Goal: Entertainment & Leisure: Consume media (video, audio)

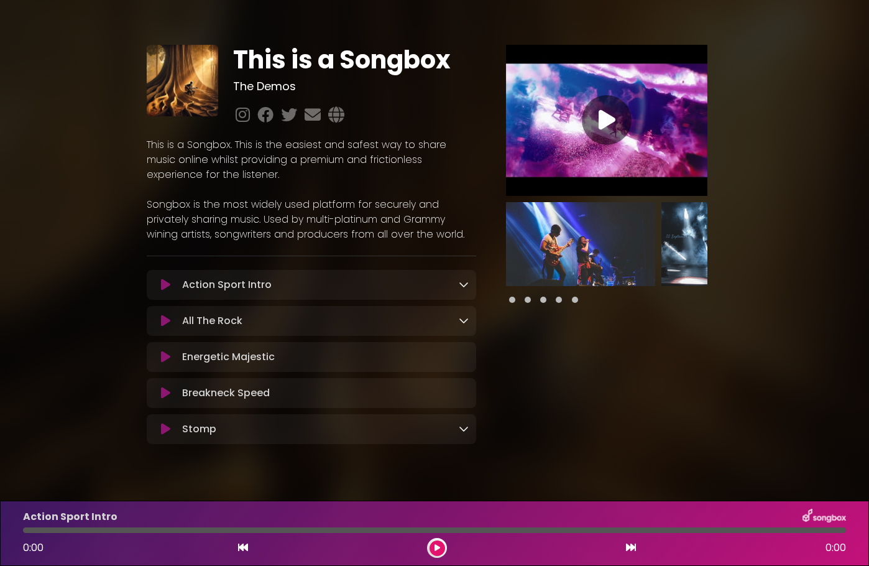
click at [465, 284] on icon at bounding box center [464, 284] width 10 height 10
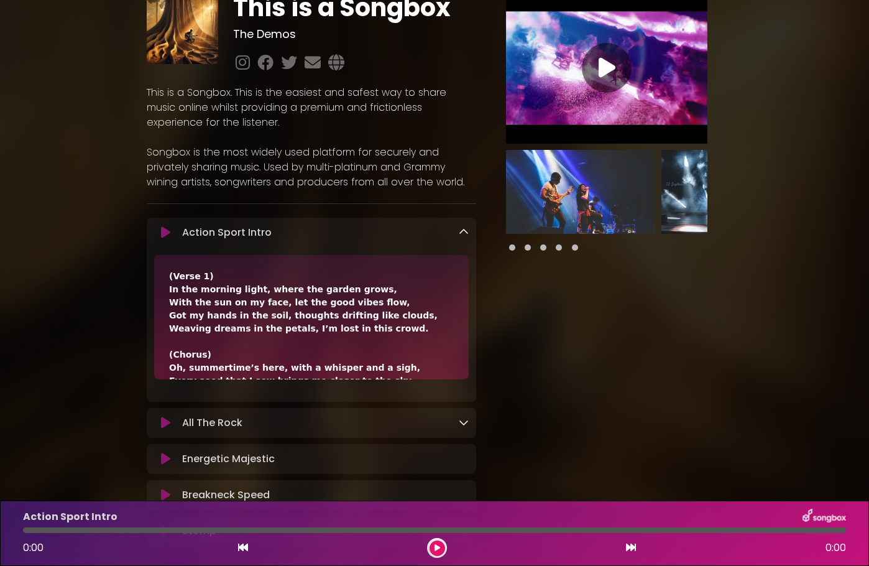
scroll to position [124, 0]
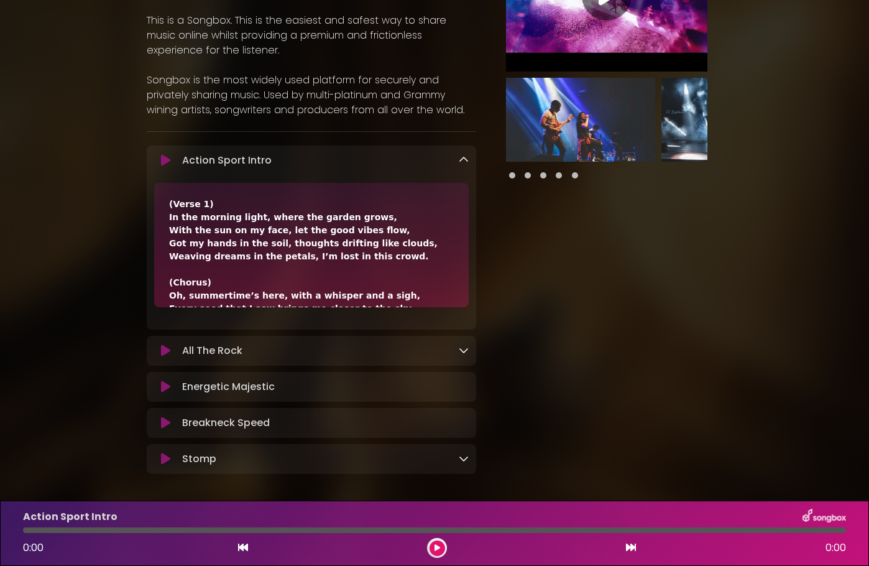
click at [166, 159] on icon at bounding box center [165, 160] width 9 height 12
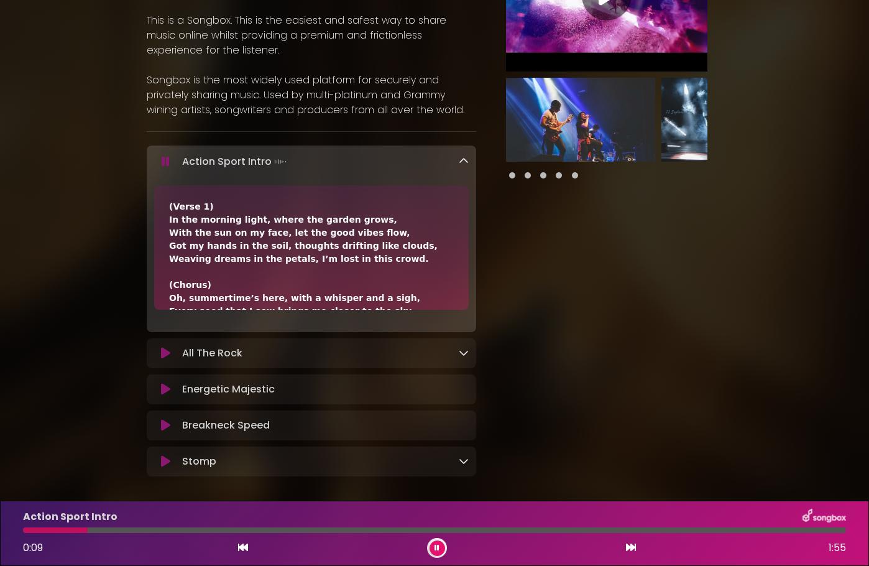
click at [164, 162] on icon at bounding box center [166, 161] width 8 height 12
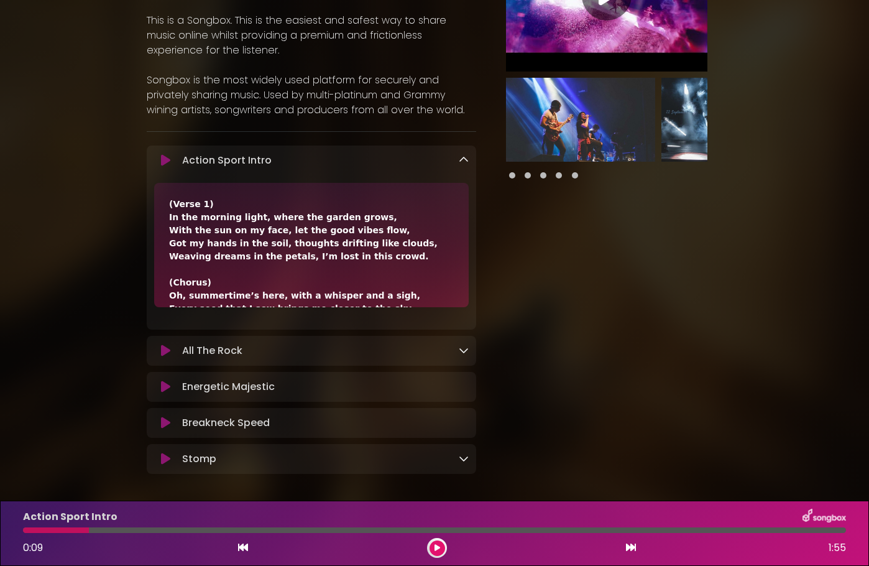
click at [167, 350] on icon at bounding box center [165, 350] width 9 height 12
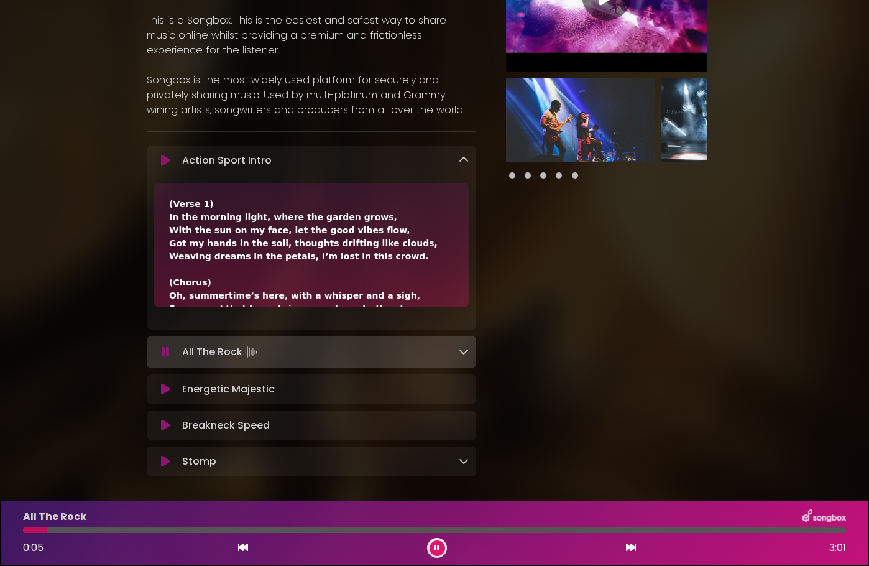
click at [167, 350] on icon at bounding box center [166, 352] width 8 height 12
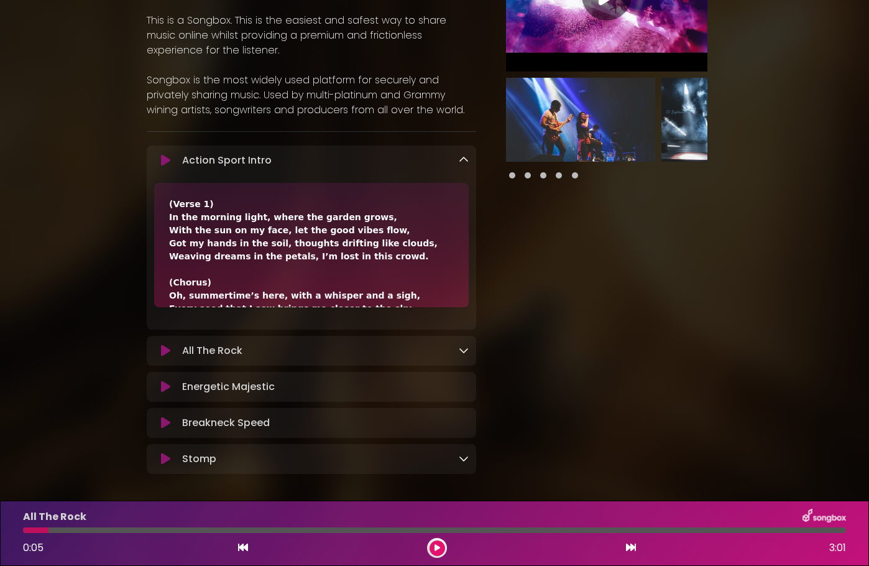
click at [463, 157] on icon at bounding box center [464, 160] width 10 height 10
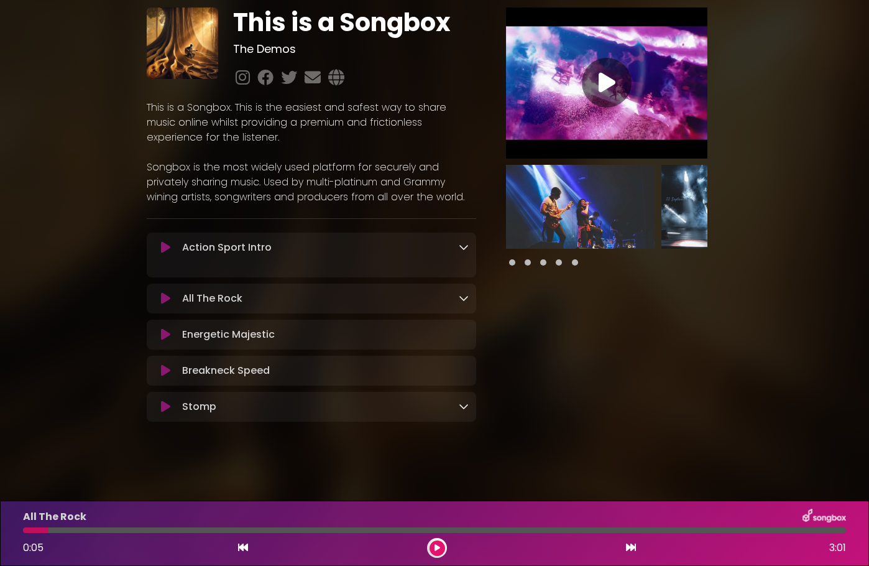
scroll to position [24, 0]
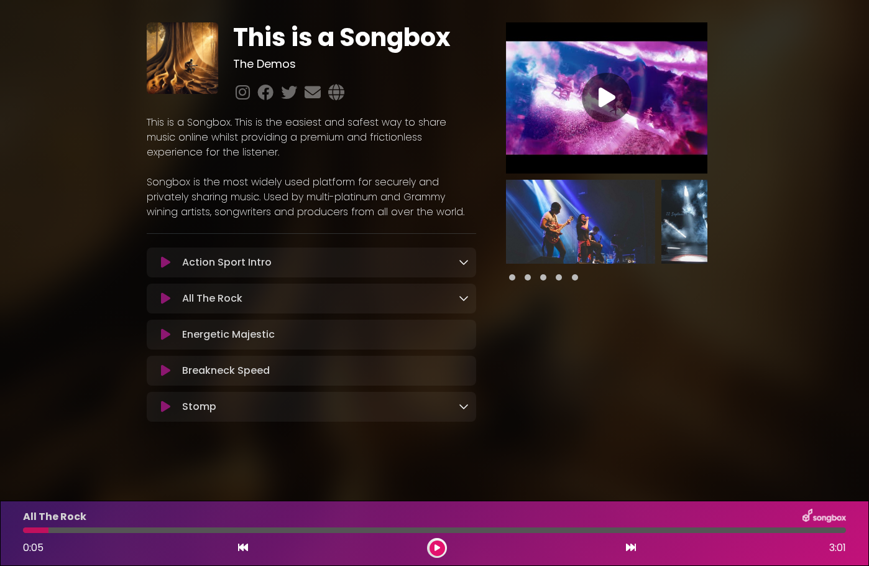
click at [599, 96] on icon at bounding box center [607, 97] width 17 height 22
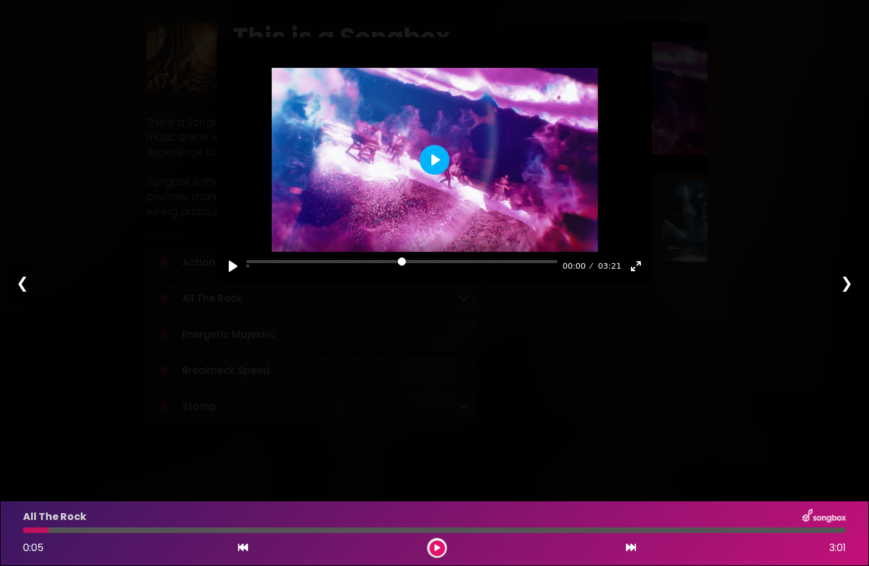
click at [425, 159] on button "Play" at bounding box center [435, 160] width 30 height 30
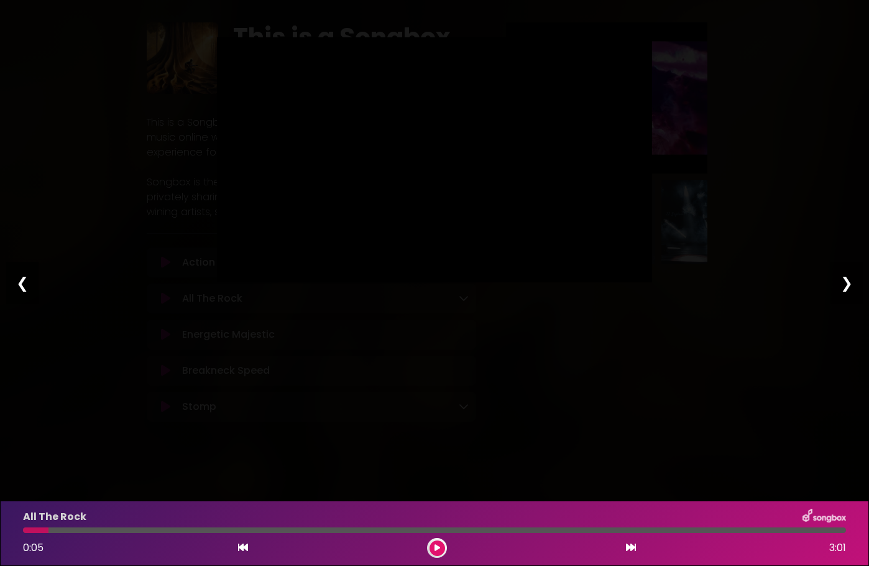
type input "****"
click at [18, 280] on div "❮" at bounding box center [22, 283] width 32 height 42
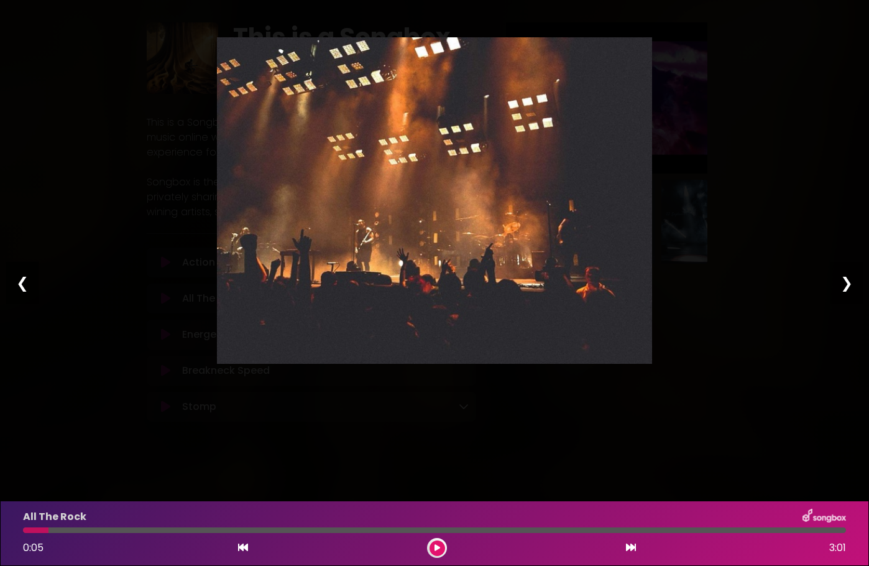
click at [18, 280] on div "❮" at bounding box center [22, 283] width 32 height 42
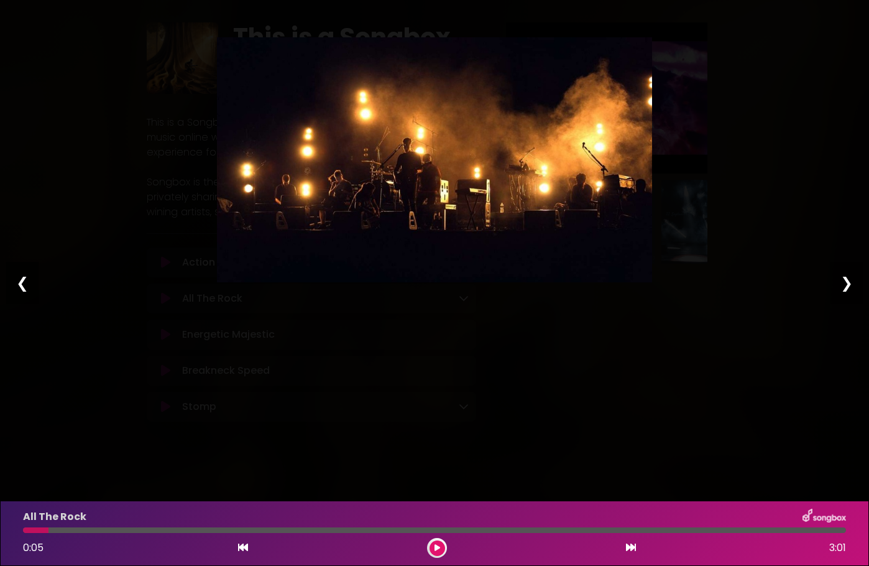
click at [18, 280] on div "❮" at bounding box center [22, 283] width 32 height 42
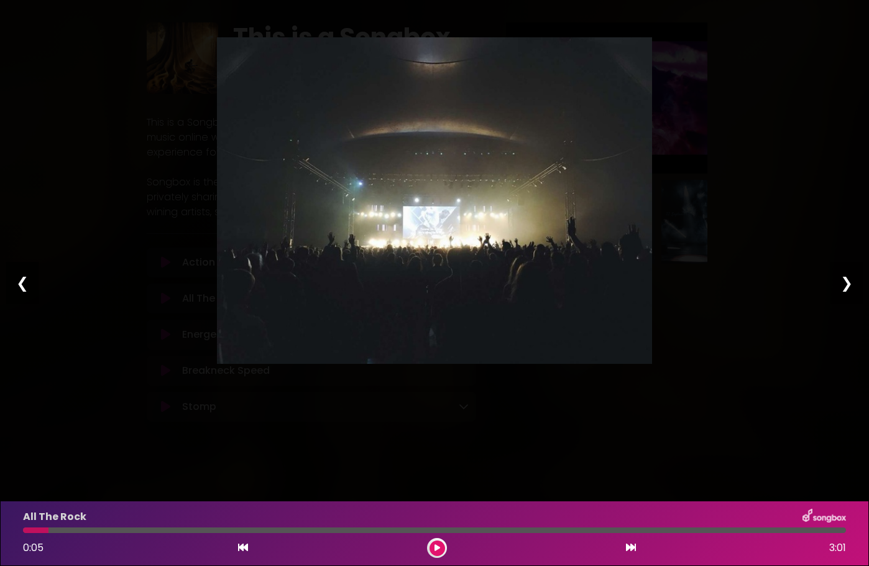
click at [18, 280] on div "❮" at bounding box center [22, 283] width 32 height 42
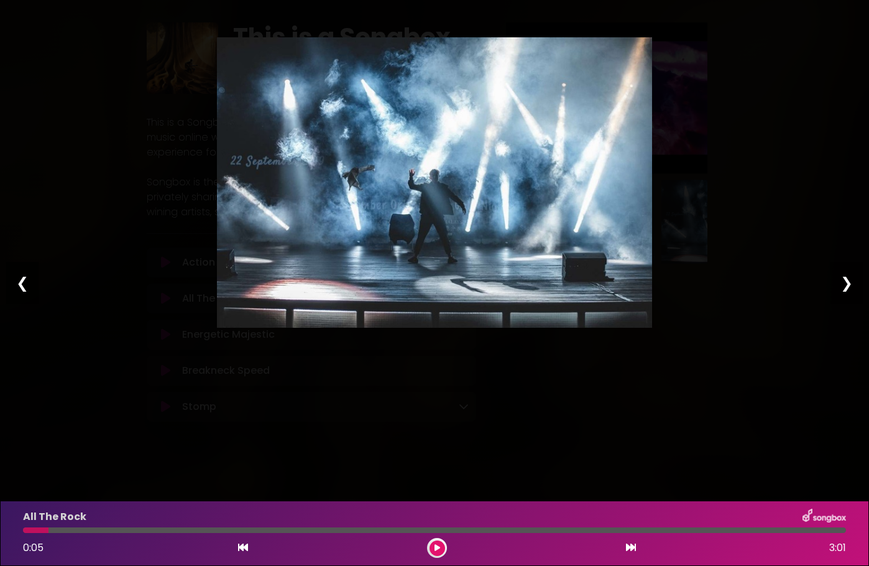
click at [18, 280] on div "❮" at bounding box center [22, 283] width 32 height 42
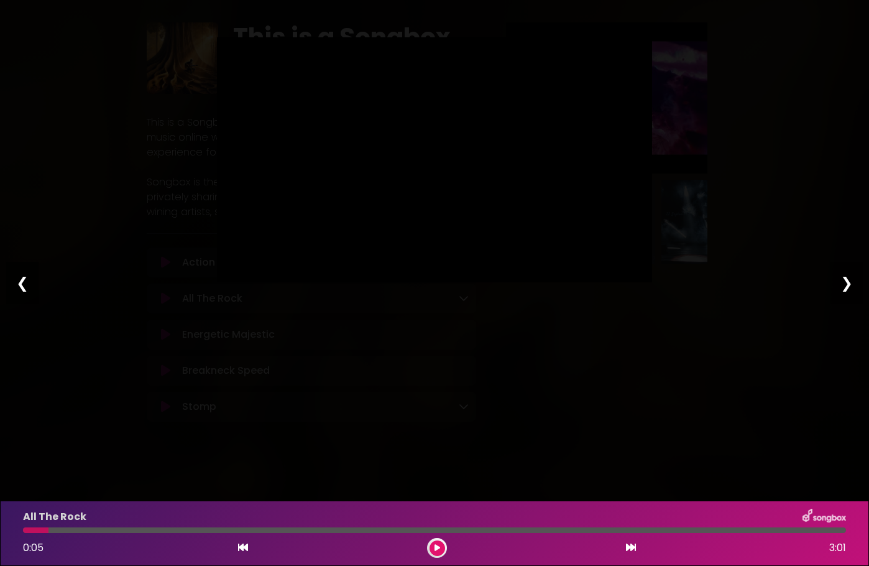
click at [18, 280] on div "❮" at bounding box center [22, 283] width 32 height 42
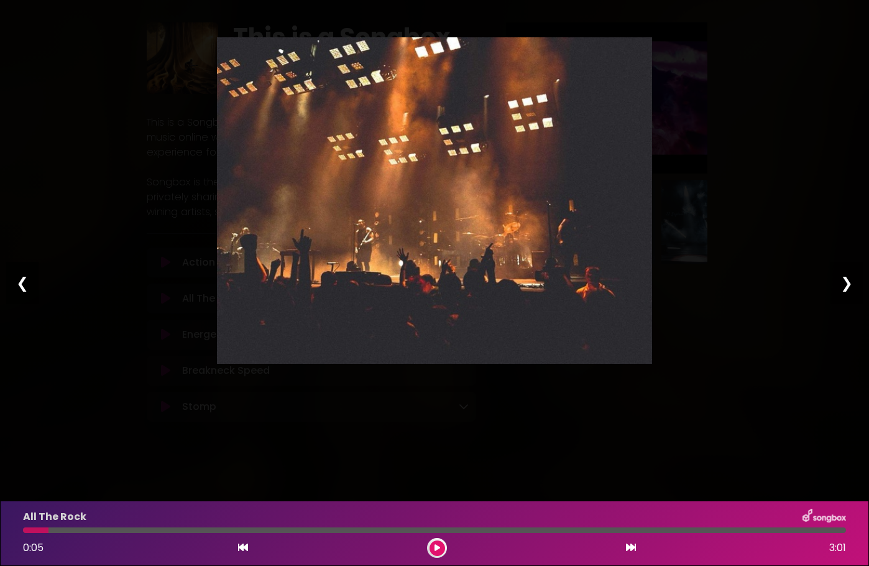
click at [18, 280] on div "❮" at bounding box center [22, 283] width 32 height 42
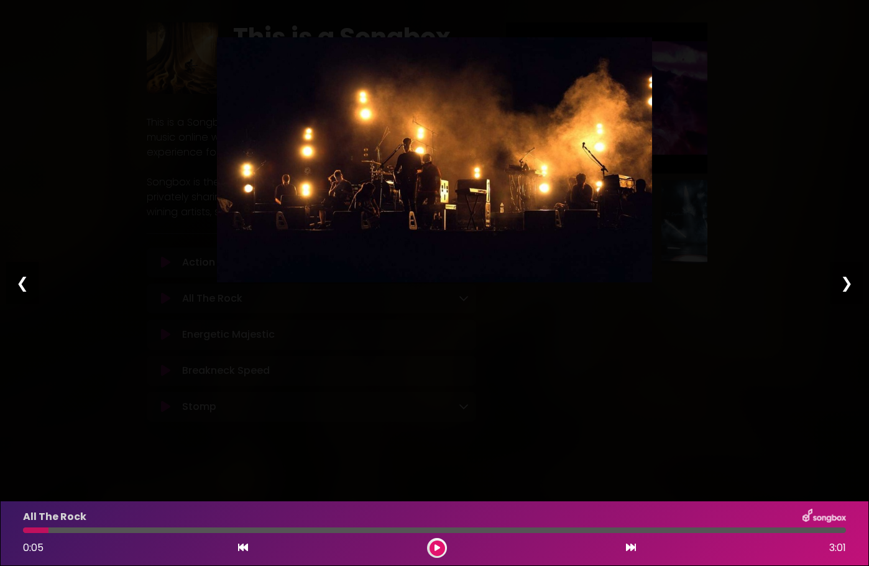
click at [18, 280] on div "❮" at bounding box center [22, 283] width 32 height 42
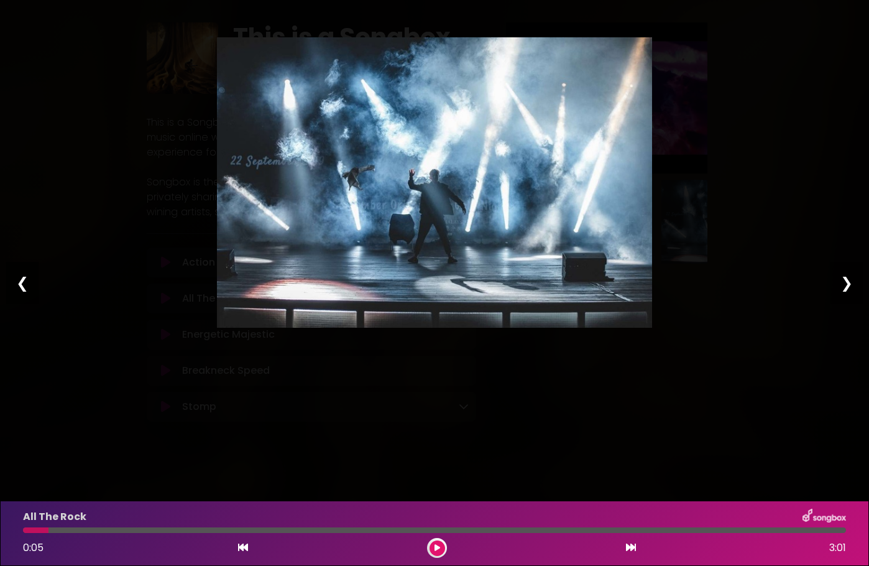
click at [18, 280] on div "❮" at bounding box center [22, 283] width 32 height 42
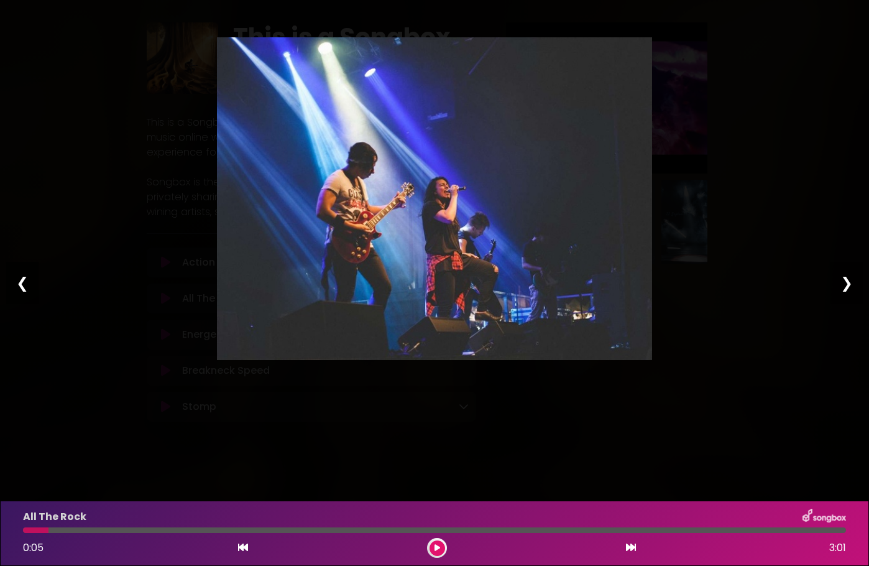
click at [18, 280] on div "❮" at bounding box center [22, 283] width 32 height 42
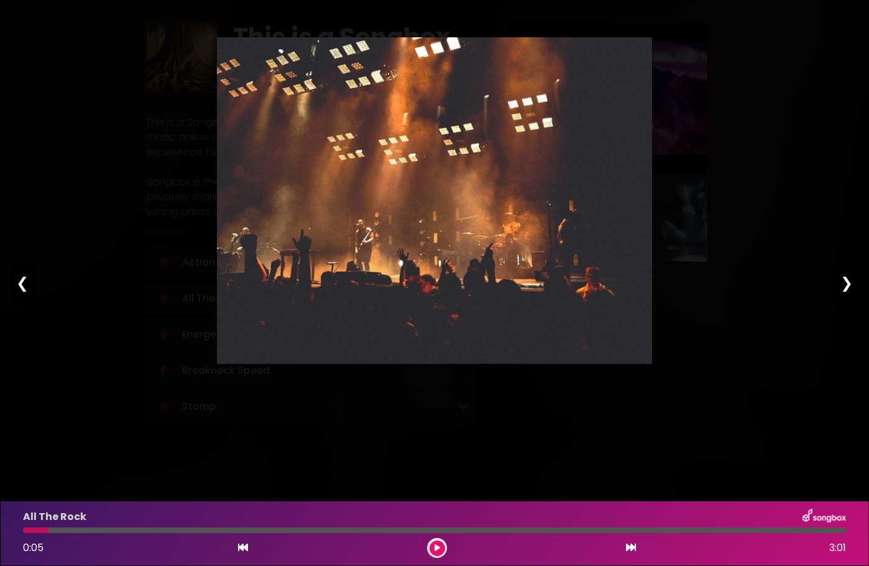
click at [18, 280] on div "❮" at bounding box center [22, 283] width 32 height 42
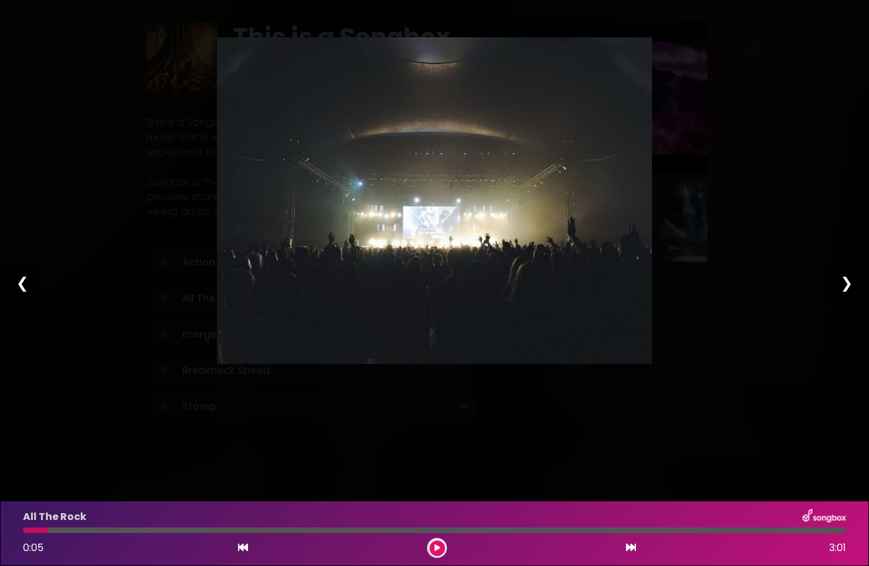
click at [18, 280] on div "❮" at bounding box center [22, 283] width 32 height 42
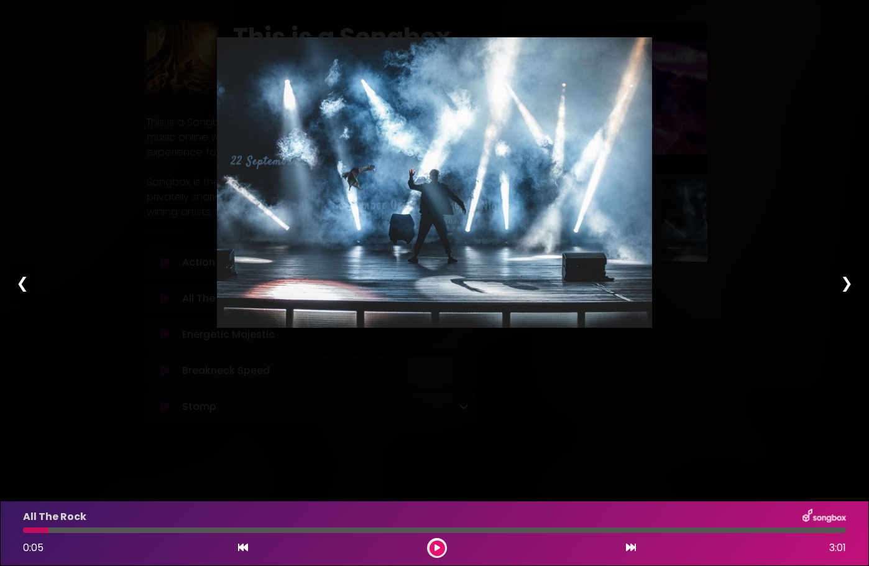
click at [18, 280] on div "❮" at bounding box center [22, 283] width 32 height 42
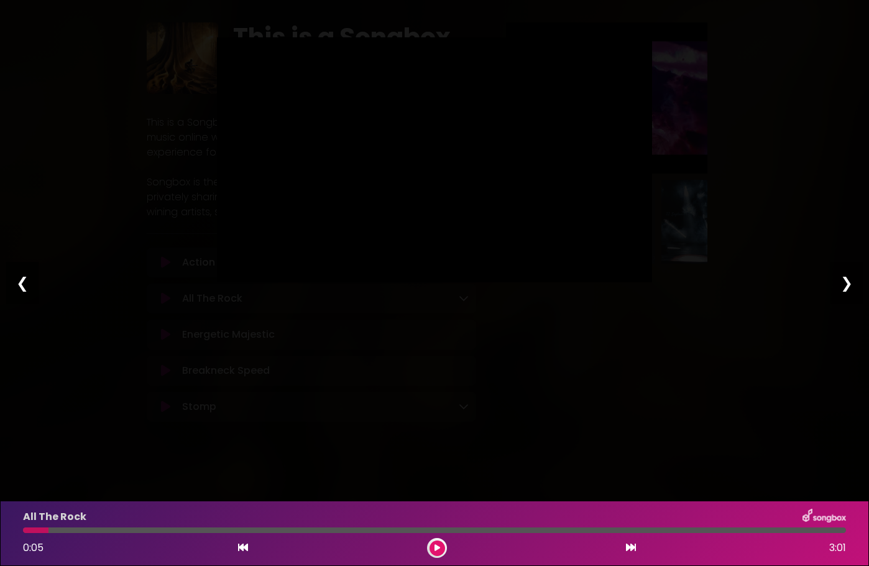
click at [18, 280] on div "❮" at bounding box center [22, 283] width 32 height 42
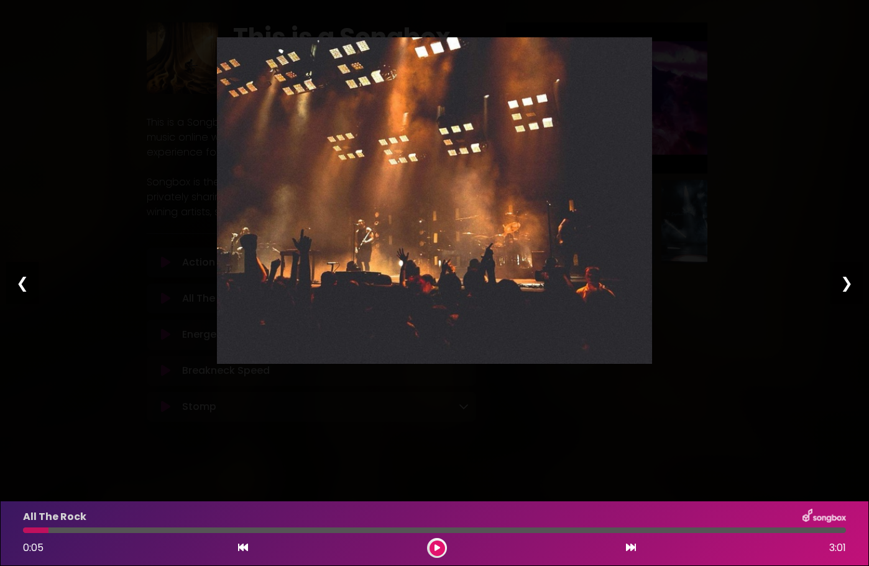
click at [18, 280] on div "❮" at bounding box center [22, 283] width 32 height 42
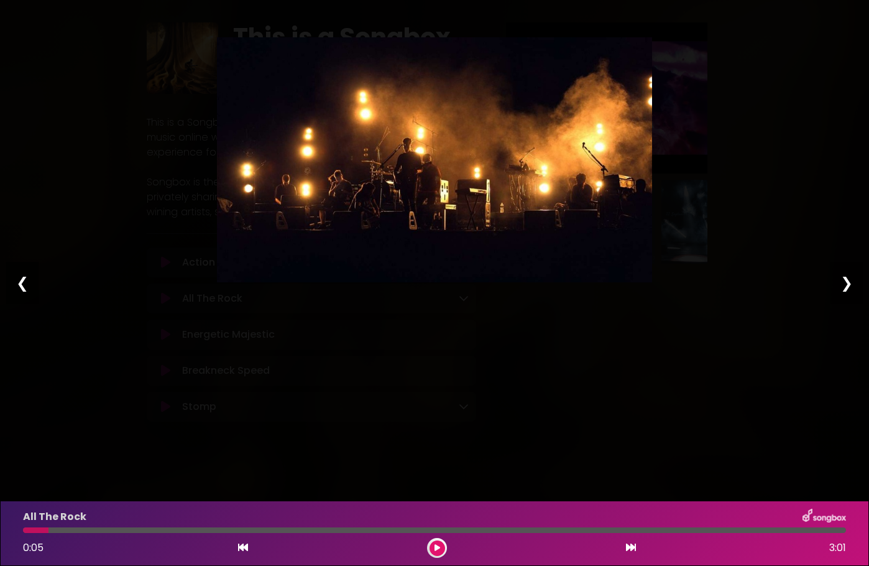
click at [18, 280] on div "❮" at bounding box center [22, 283] width 32 height 42
